Goal: Task Accomplishment & Management: Use online tool/utility

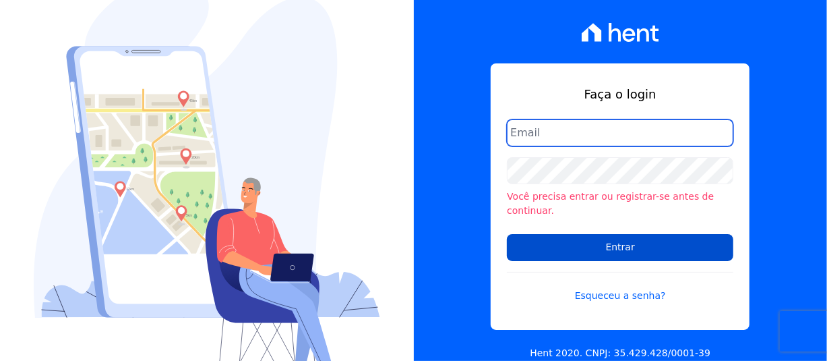
type input "[PERSON_NAME][EMAIL_ADDRESS][PERSON_NAME][DOMAIN_NAME]"
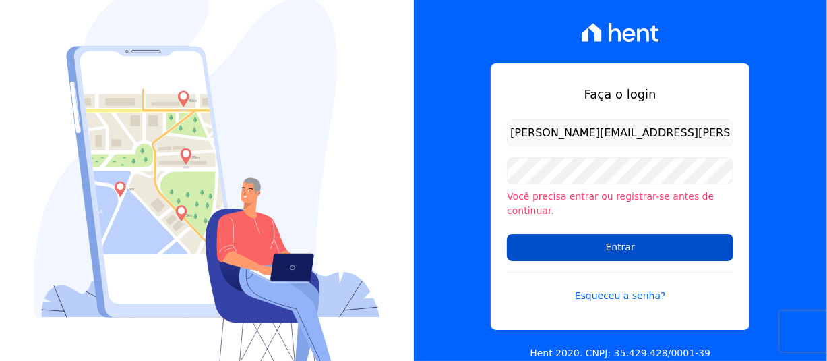
click at [632, 250] on input "Entrar" at bounding box center [620, 247] width 227 height 27
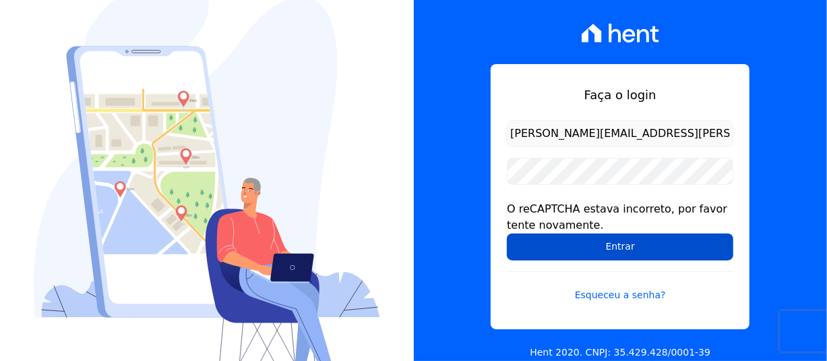
click at [589, 254] on input "Entrar" at bounding box center [620, 246] width 227 height 27
click at [587, 233] on input "Entrar" at bounding box center [620, 246] width 227 height 27
click at [613, 254] on input "Entrar" at bounding box center [620, 246] width 227 height 27
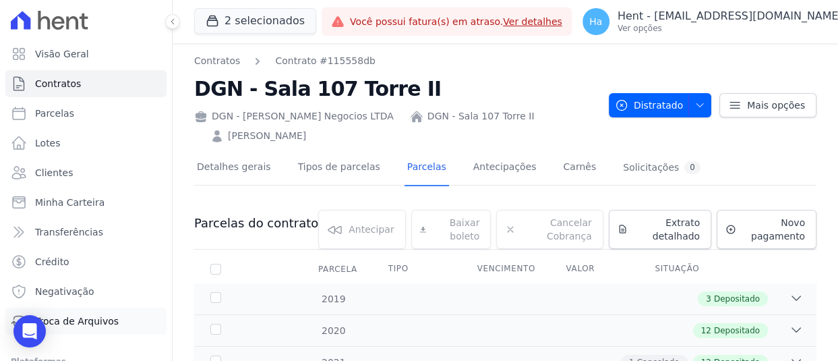
click at [94, 313] on link "Troca de Arquivos" at bounding box center [85, 320] width 161 height 27
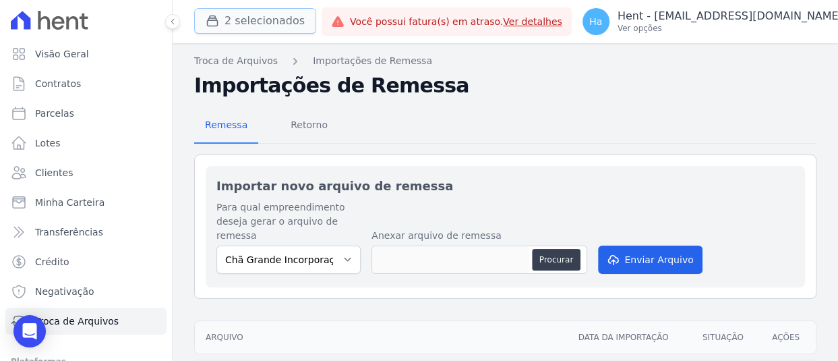
click at [225, 24] on button "2 selecionados" at bounding box center [255, 21] width 122 height 26
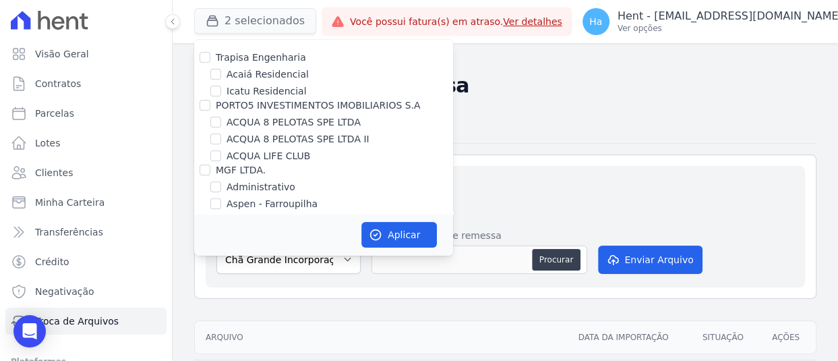
scroll to position [4856, 0]
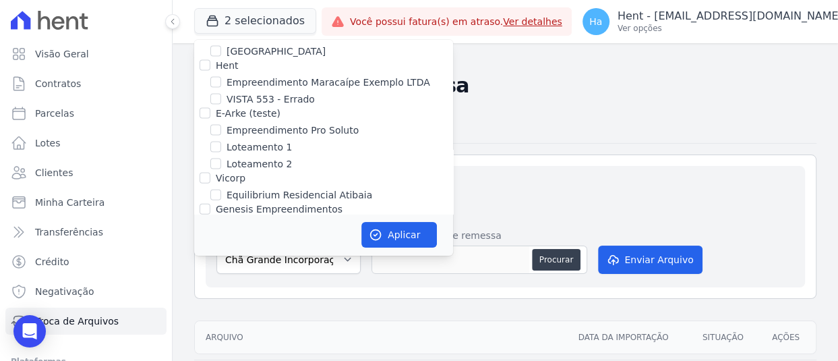
click at [216, 237] on input "[GEOGRAPHIC_DATA] 3" at bounding box center [215, 242] width 11 height 11
checkbox input "true"
click at [384, 241] on button "Aplicar" at bounding box center [399, 235] width 76 height 26
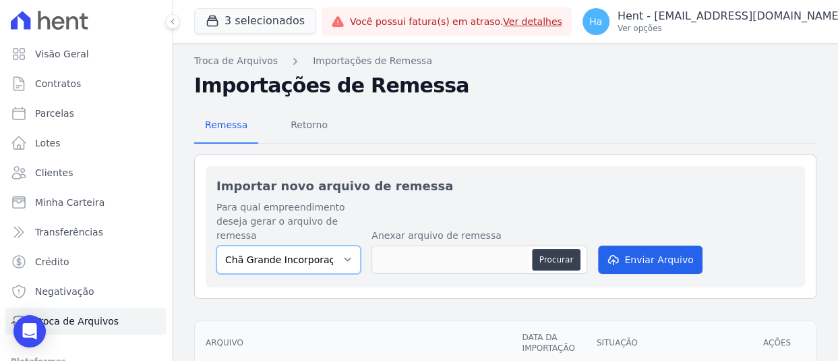
click at [338, 262] on select "Chã Grande Incorporações SPE LTDA Estação Nogueira 3" at bounding box center [288, 259] width 144 height 28
select select "32642098-8c96-4e3c-b8f4-1f11cd728362"
click at [216, 245] on select "Chã Grande Incorporações SPE LTDA Estação Nogueira 3" at bounding box center [288, 259] width 144 height 28
click at [554, 258] on button "Procurar" at bounding box center [556, 260] width 49 height 22
type input "EstaNogueiraaIII.txt"
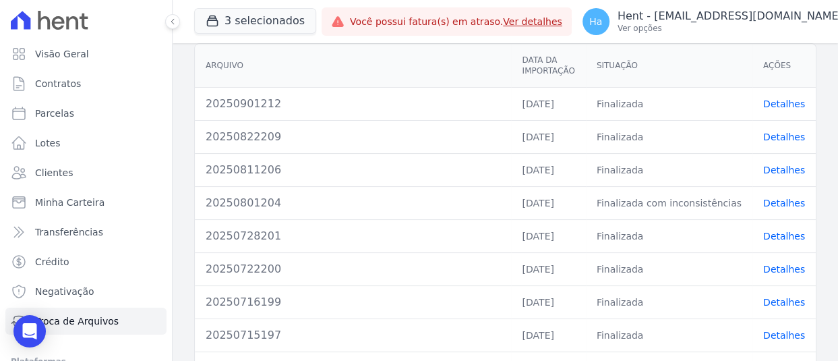
scroll to position [0, 0]
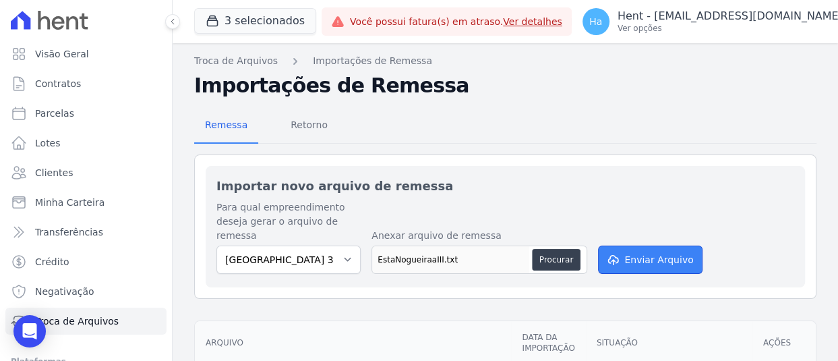
click at [643, 256] on button "Enviar Arquivo" at bounding box center [650, 259] width 104 height 28
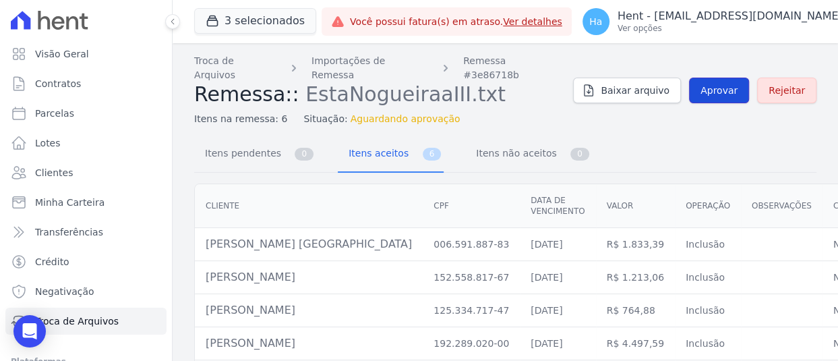
click at [712, 89] on span "Aprovar" at bounding box center [719, 90] width 37 height 13
click at [711, 90] on link "Aprovar" at bounding box center [719, 91] width 60 height 26
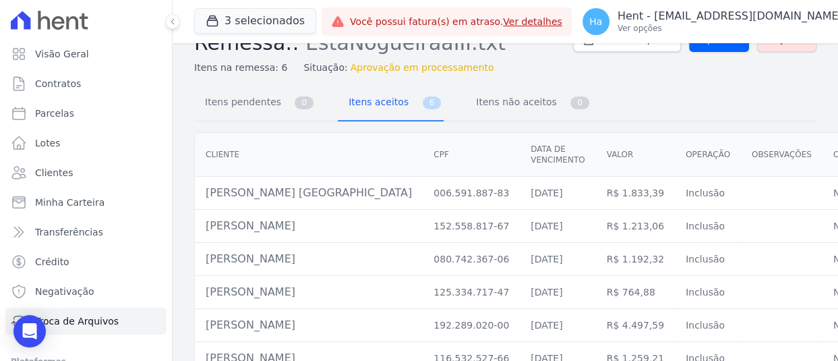
scroll to position [72, 0]
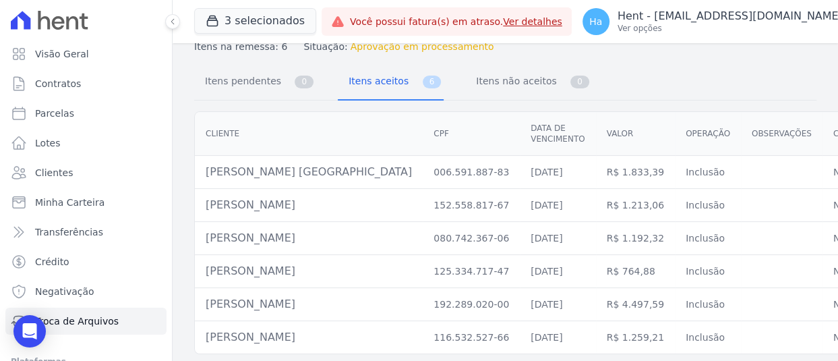
click at [172, 306] on div "Visão Geral Contratos Parcelas Lotes Clientes Minha Carteira Transferências Cré…" at bounding box center [86, 180] width 173 height 361
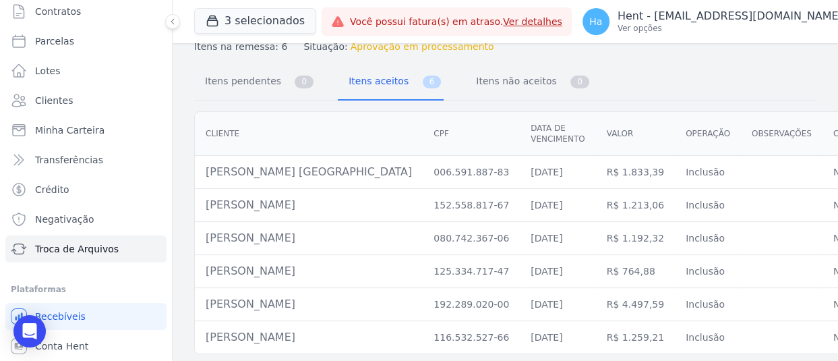
scroll to position [100, 0]
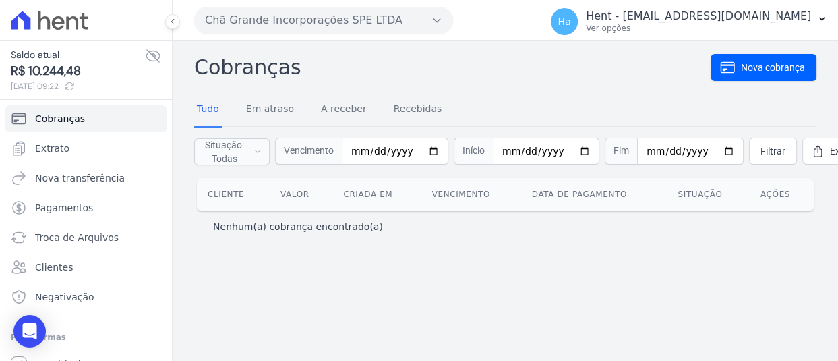
click at [272, 20] on button "Chã Grande Incorporações SPE LTDA" at bounding box center [323, 20] width 259 height 27
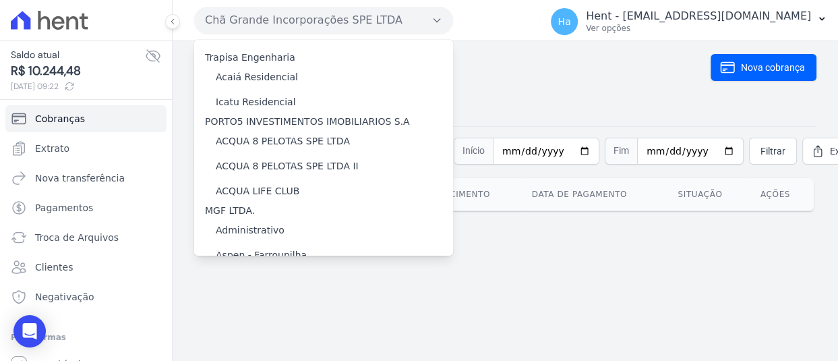
scroll to position [6523, 0]
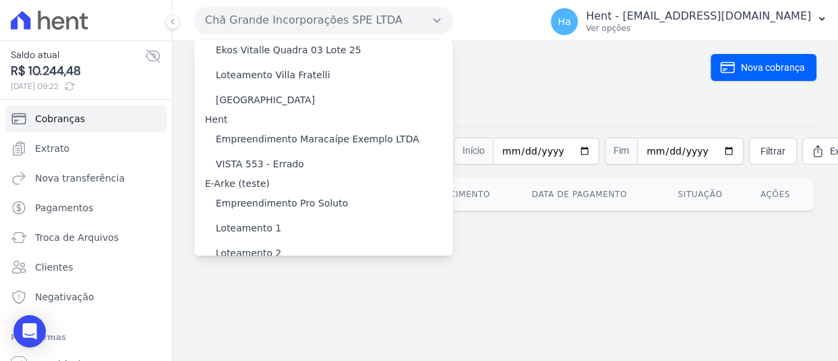
click at [279, 344] on div "[GEOGRAPHIC_DATA] 3" at bounding box center [323, 356] width 259 height 25
click at [277, 349] on label "[GEOGRAPHIC_DATA] 3" at bounding box center [270, 356] width 109 height 14
click at [0, 0] on input "[GEOGRAPHIC_DATA] 3" at bounding box center [0, 0] width 0 height 0
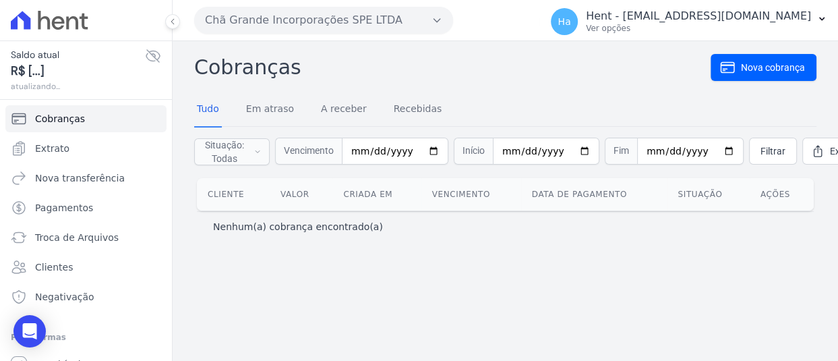
click at [274, 10] on button "Chã Grande Incorporações SPE LTDA" at bounding box center [323, 20] width 259 height 27
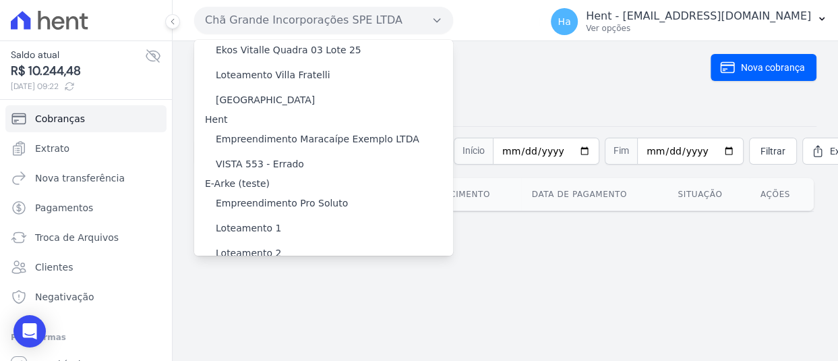
click at [274, 349] on label "[GEOGRAPHIC_DATA] 3" at bounding box center [270, 356] width 109 height 14
click at [0, 0] on input "[GEOGRAPHIC_DATA] 3" at bounding box center [0, 0] width 0 height 0
